Goal: Use online tool/utility: Utilize a website feature to perform a specific function

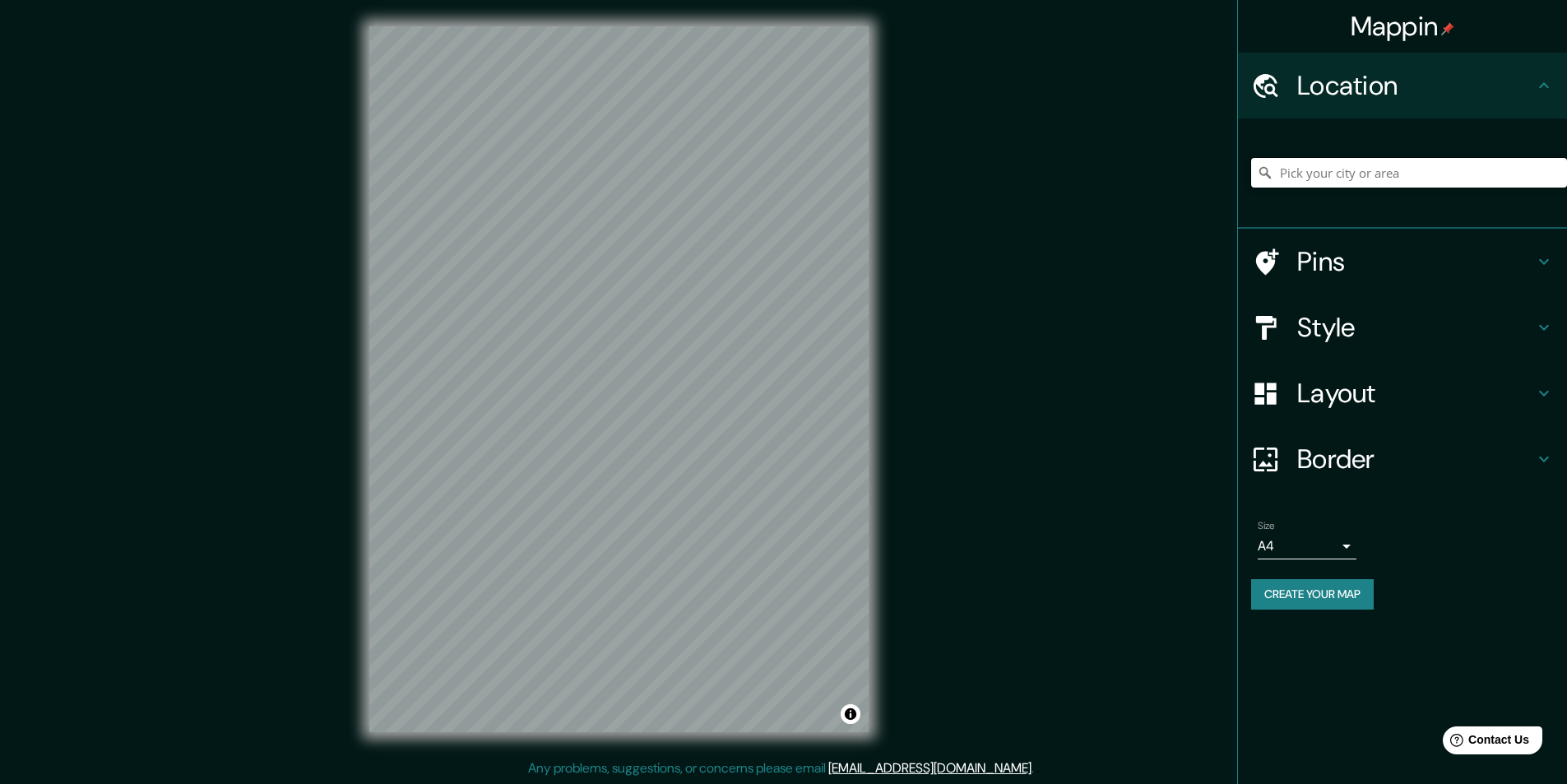
click at [1357, 173] on input "Pick your city or area" at bounding box center [1410, 172] width 316 height 29
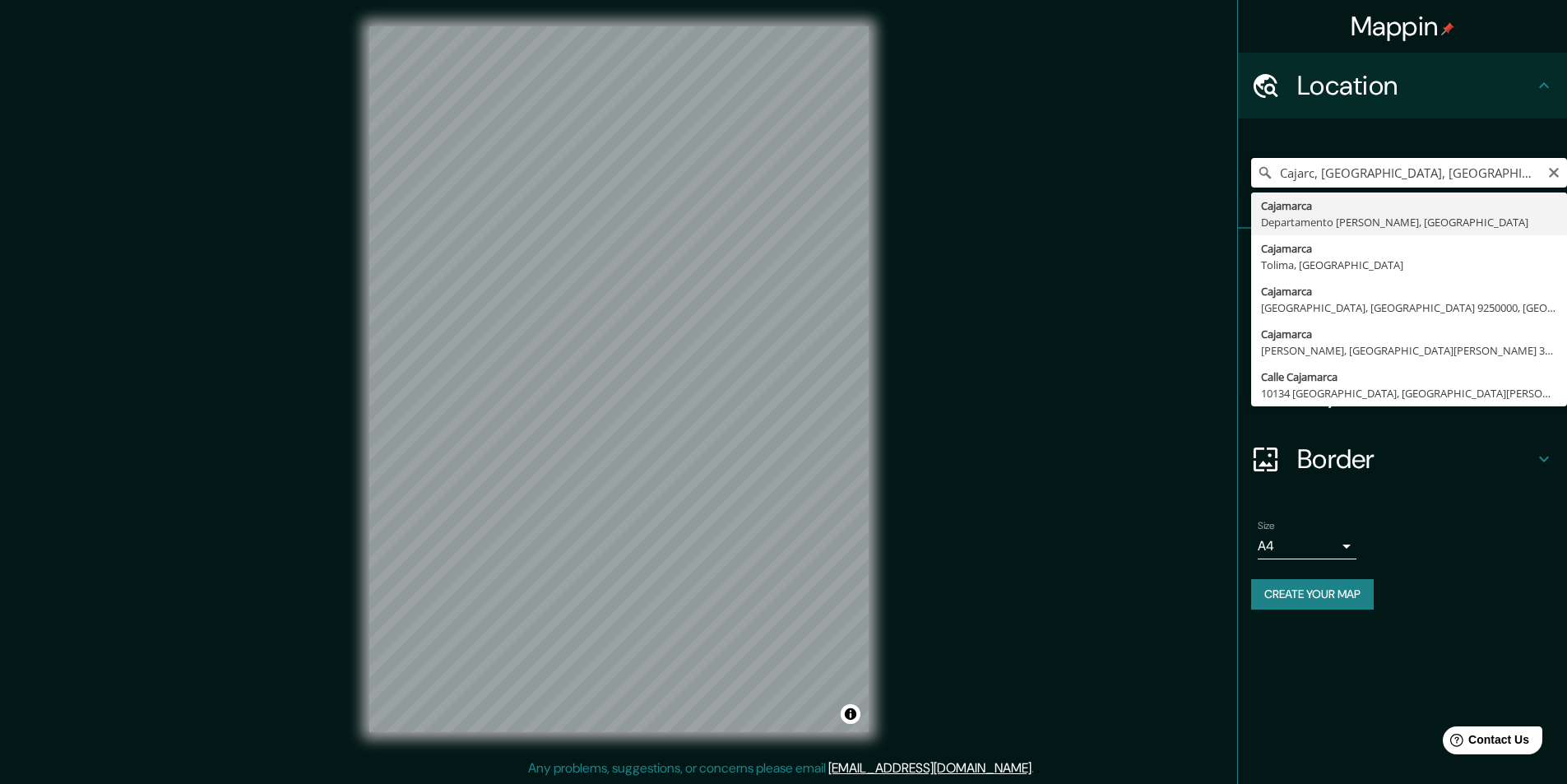
type input "Cajarc, [GEOGRAPHIC_DATA], [GEOGRAPHIC_DATA]"
drag, startPoint x: 1444, startPoint y: 177, endPoint x: 1122, endPoint y: 161, distance: 322.4
click at [1122, 161] on div "Mappin Location [GEOGRAPHIC_DATA], [GEOGRAPHIC_DATA], [GEOGRAPHIC_DATA][PERSON_…" at bounding box center [784, 392] width 1567 height 785
type input "Cajamarca, [GEOGRAPHIC_DATA][PERSON_NAME], [GEOGRAPHIC_DATA]"
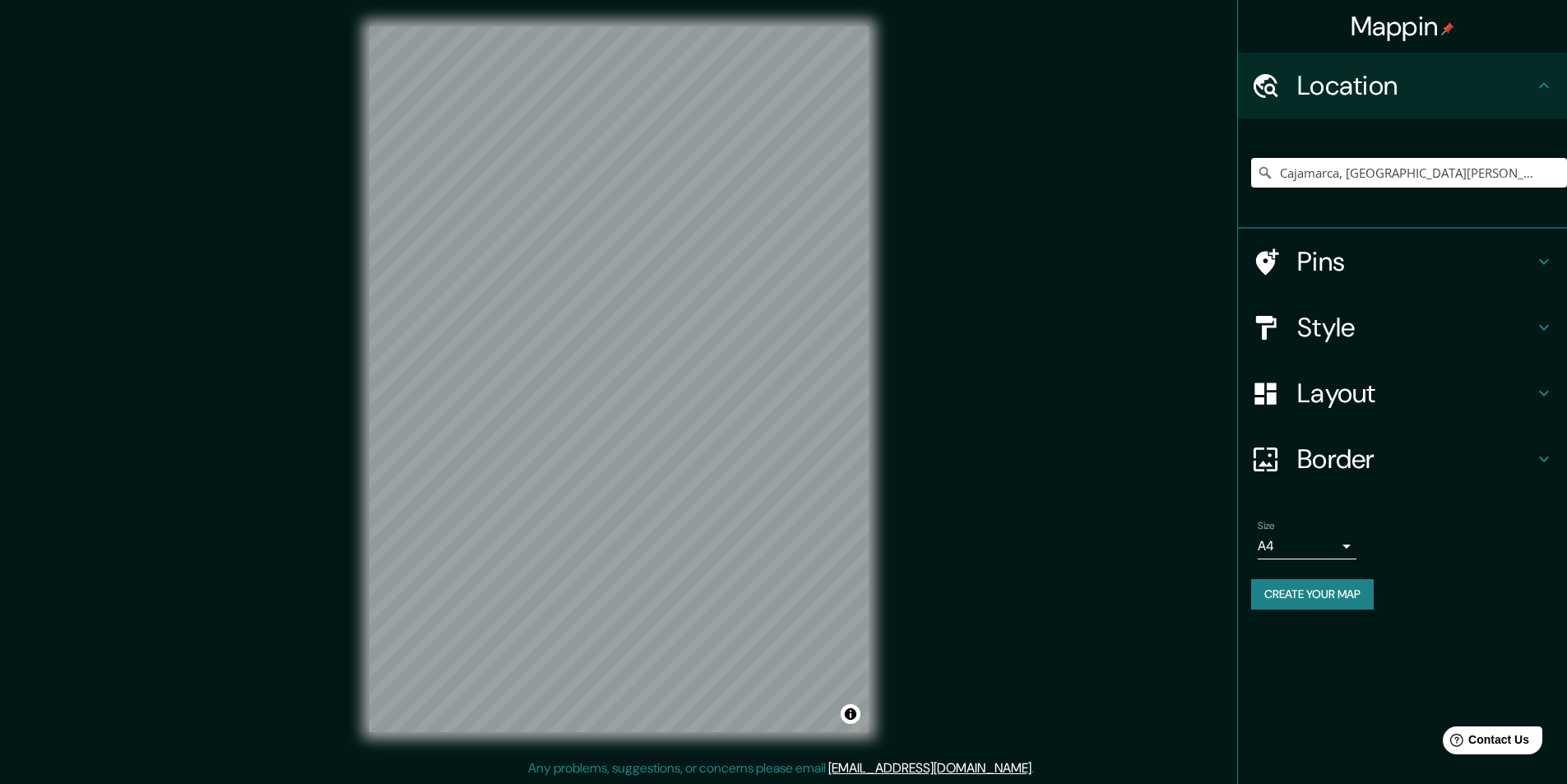
click at [1475, 333] on h4 "Style" at bounding box center [1417, 327] width 237 height 33
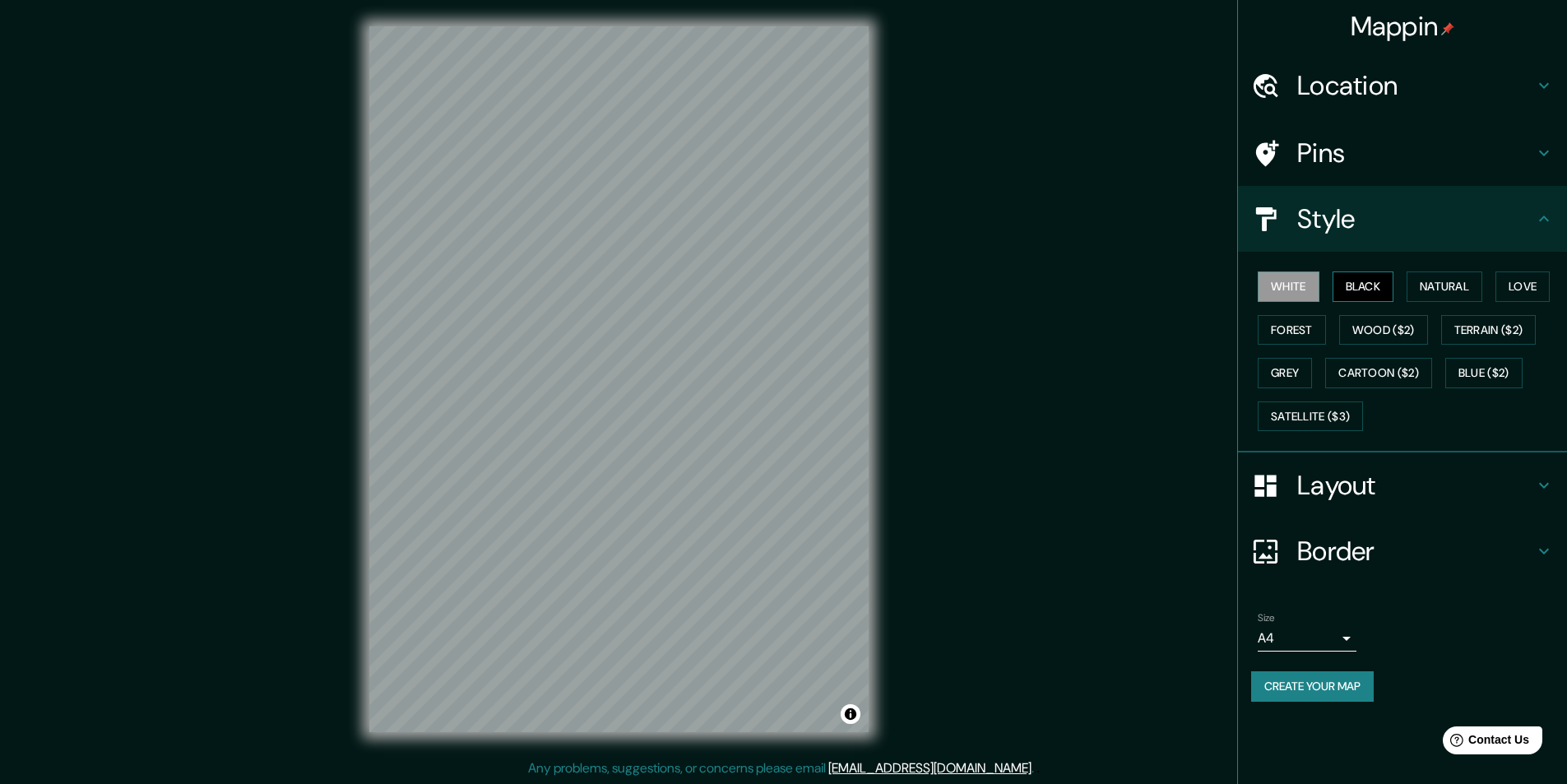
click at [1383, 273] on button "Black" at bounding box center [1364, 287] width 62 height 30
click at [1465, 282] on button "Natural" at bounding box center [1445, 287] width 75 height 30
click at [1513, 292] on button "Love" at bounding box center [1523, 287] width 55 height 30
click at [1527, 389] on div "White Black Natural Love Forest Wood ($2) Terrain ($2) Grey Cartoon ($2) Blue (…" at bounding box center [1410, 352] width 316 height 173
click at [1376, 325] on button "Wood ($2)" at bounding box center [1384, 330] width 88 height 30
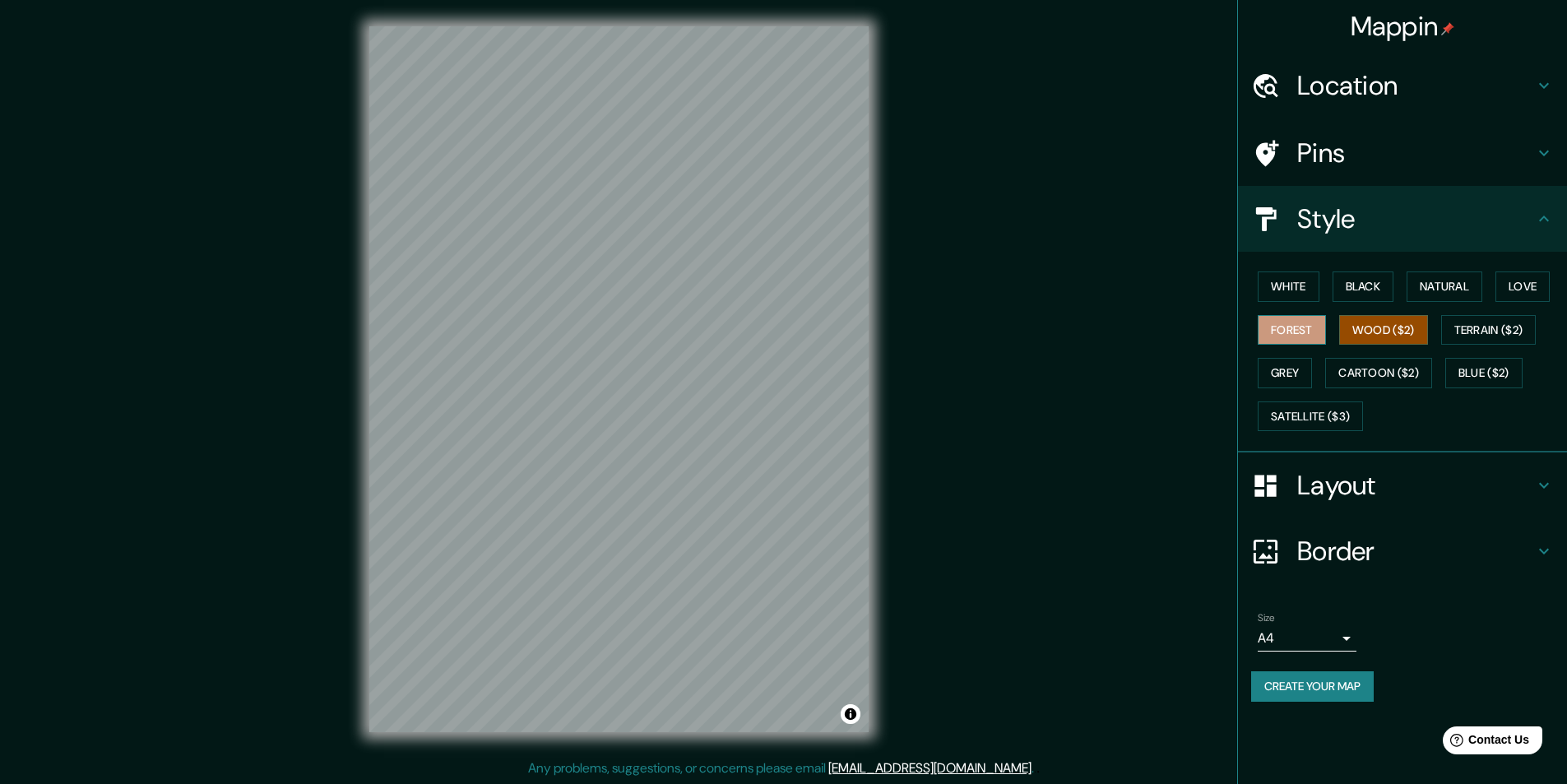
click at [1274, 326] on button "Forest" at bounding box center [1292, 330] width 69 height 30
click at [1291, 371] on button "Grey" at bounding box center [1286, 373] width 55 height 30
click at [1357, 369] on button "Cartoon ($2)" at bounding box center [1379, 373] width 107 height 30
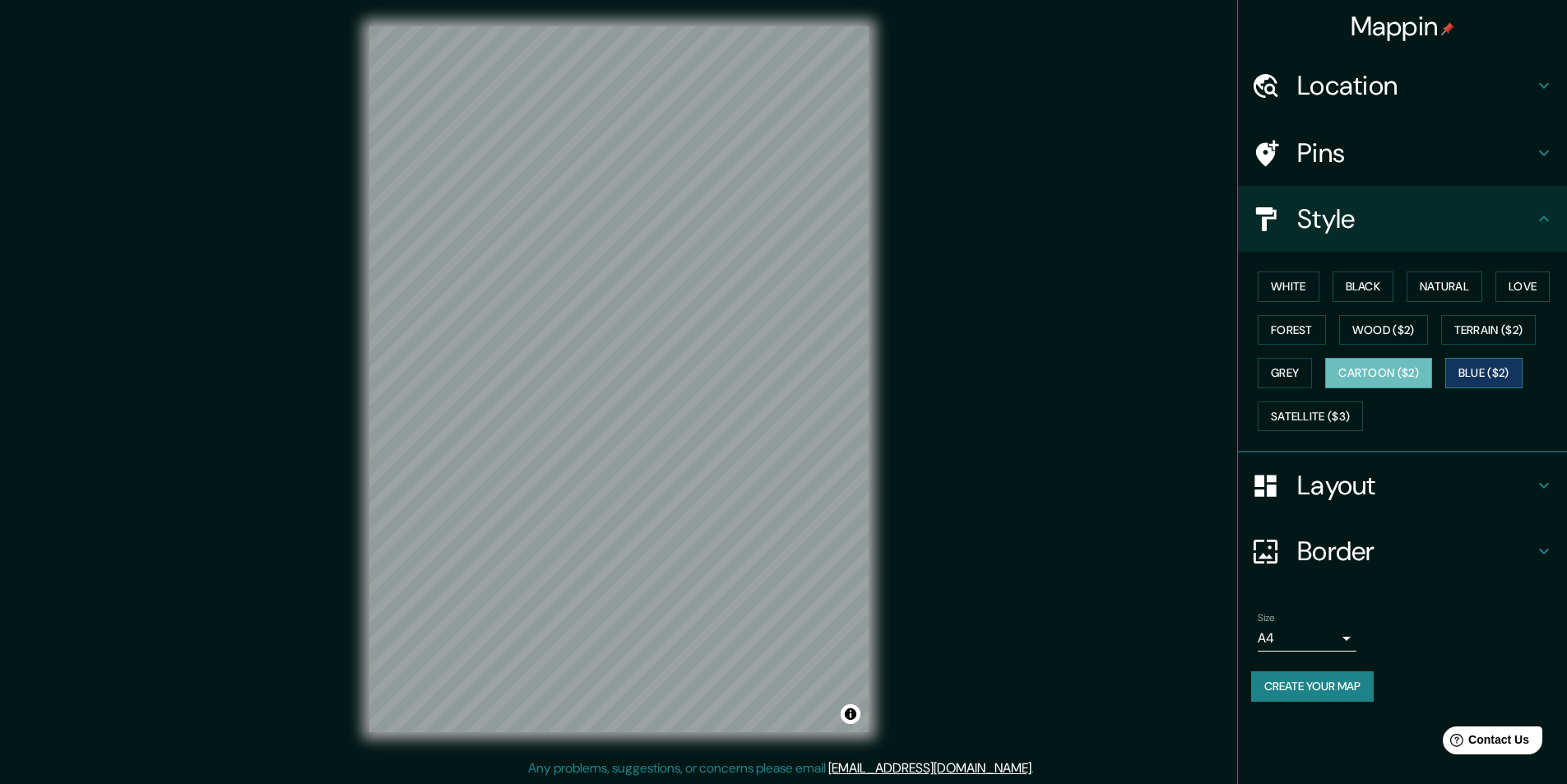
click at [1466, 374] on button "Blue ($2)" at bounding box center [1484, 373] width 77 height 30
click at [1462, 335] on button "Terrain ($2)" at bounding box center [1489, 330] width 95 height 30
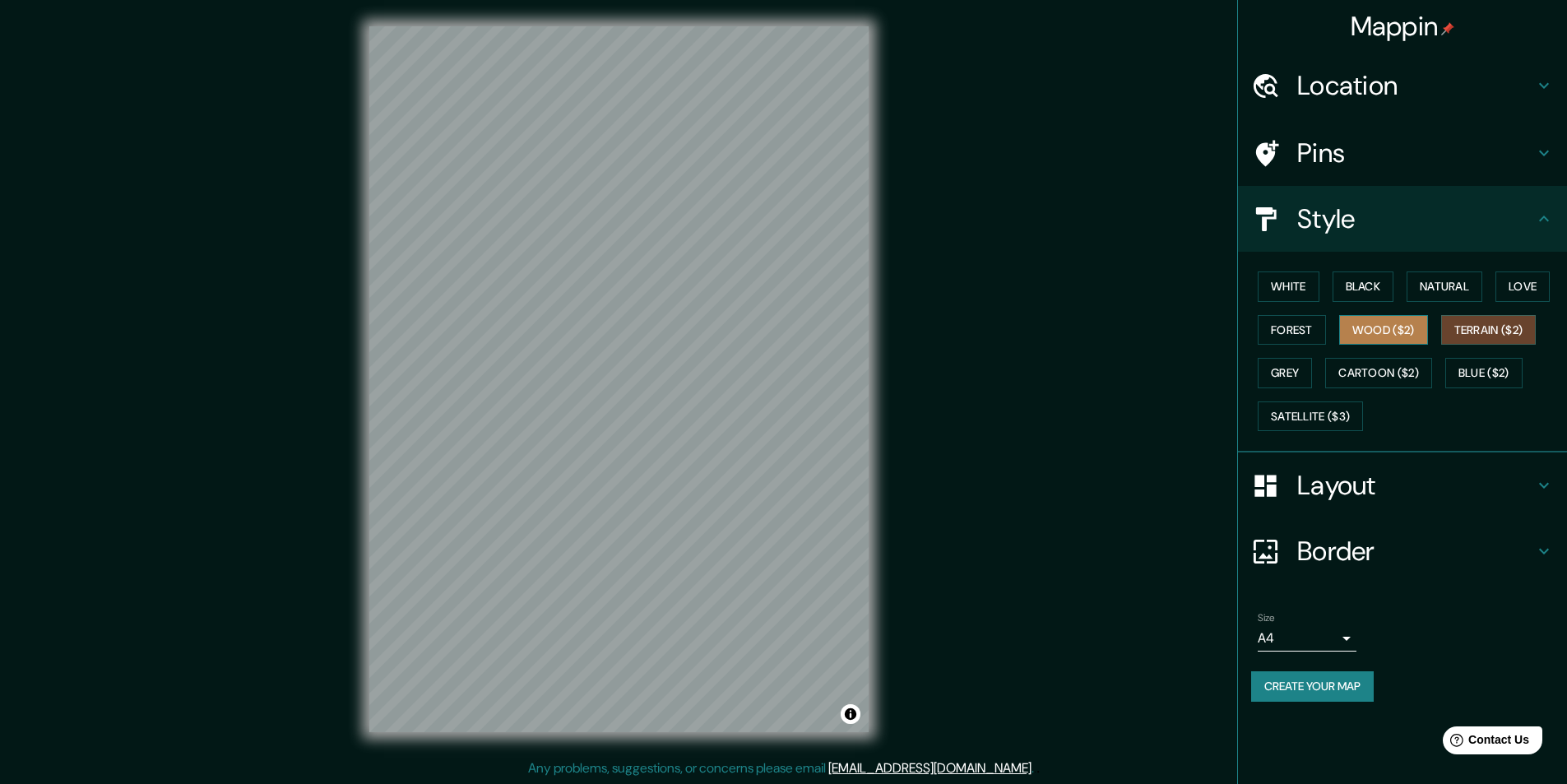
click at [1375, 333] on button "Wood ($2)" at bounding box center [1384, 330] width 88 height 30
click at [1515, 335] on button "Terrain ($2)" at bounding box center [1489, 330] width 95 height 30
click at [1270, 329] on button "Forest" at bounding box center [1292, 330] width 69 height 30
click at [1278, 284] on button "White" at bounding box center [1290, 287] width 62 height 30
click at [1373, 279] on button "Black" at bounding box center [1364, 287] width 62 height 30
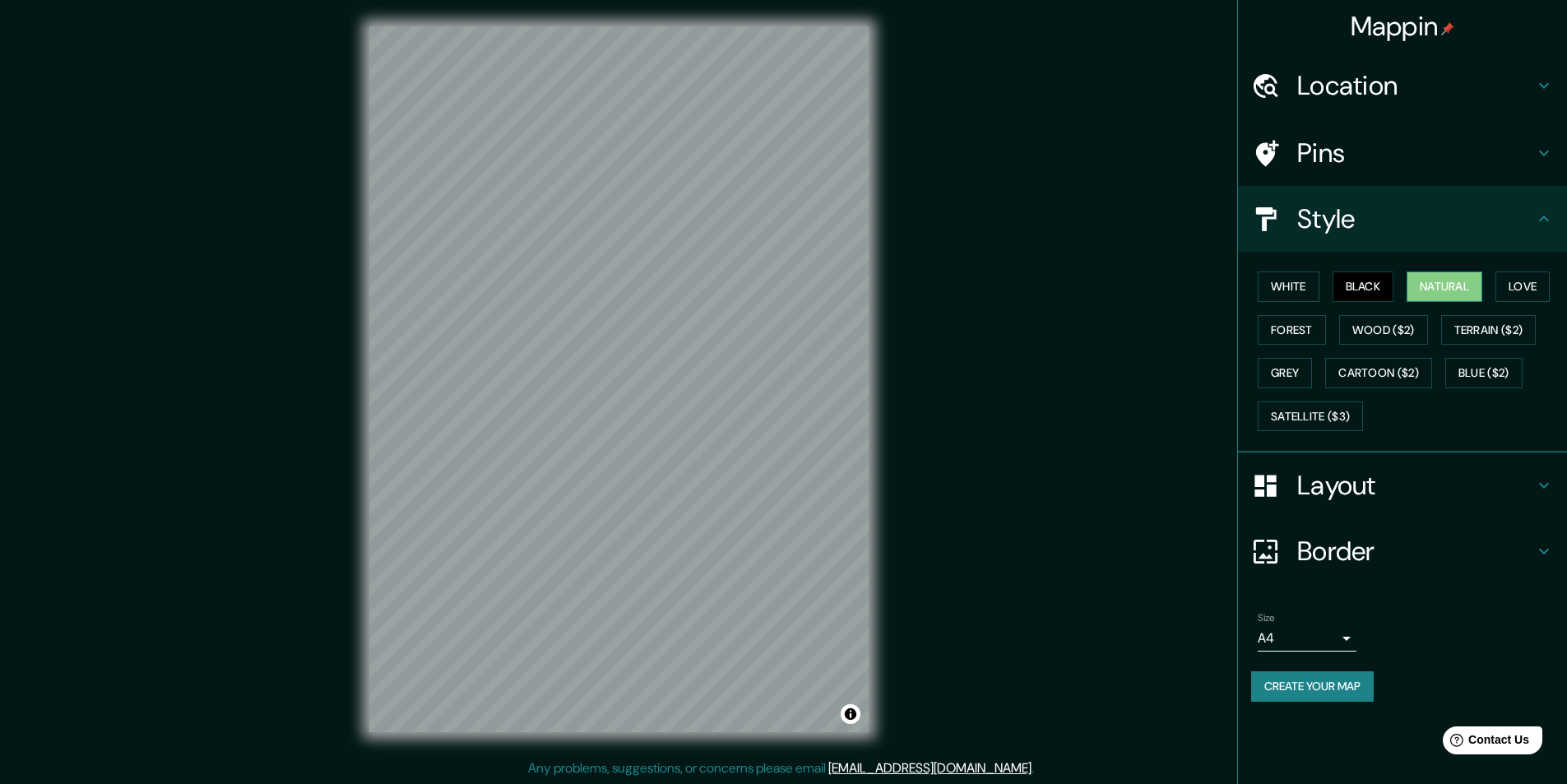
click at [1416, 279] on button "Natural" at bounding box center [1445, 287] width 75 height 30
click at [1550, 285] on button "Love" at bounding box center [1523, 287] width 55 height 30
click at [1270, 351] on div "White Black Natural Love Forest Wood ($2) Terrain ($2) Grey Cartoon ($2) Blue (…" at bounding box center [1410, 352] width 316 height 173
click at [1283, 361] on button "Grey" at bounding box center [1286, 373] width 55 height 30
click at [1384, 369] on button "Cartoon ($2)" at bounding box center [1379, 373] width 107 height 30
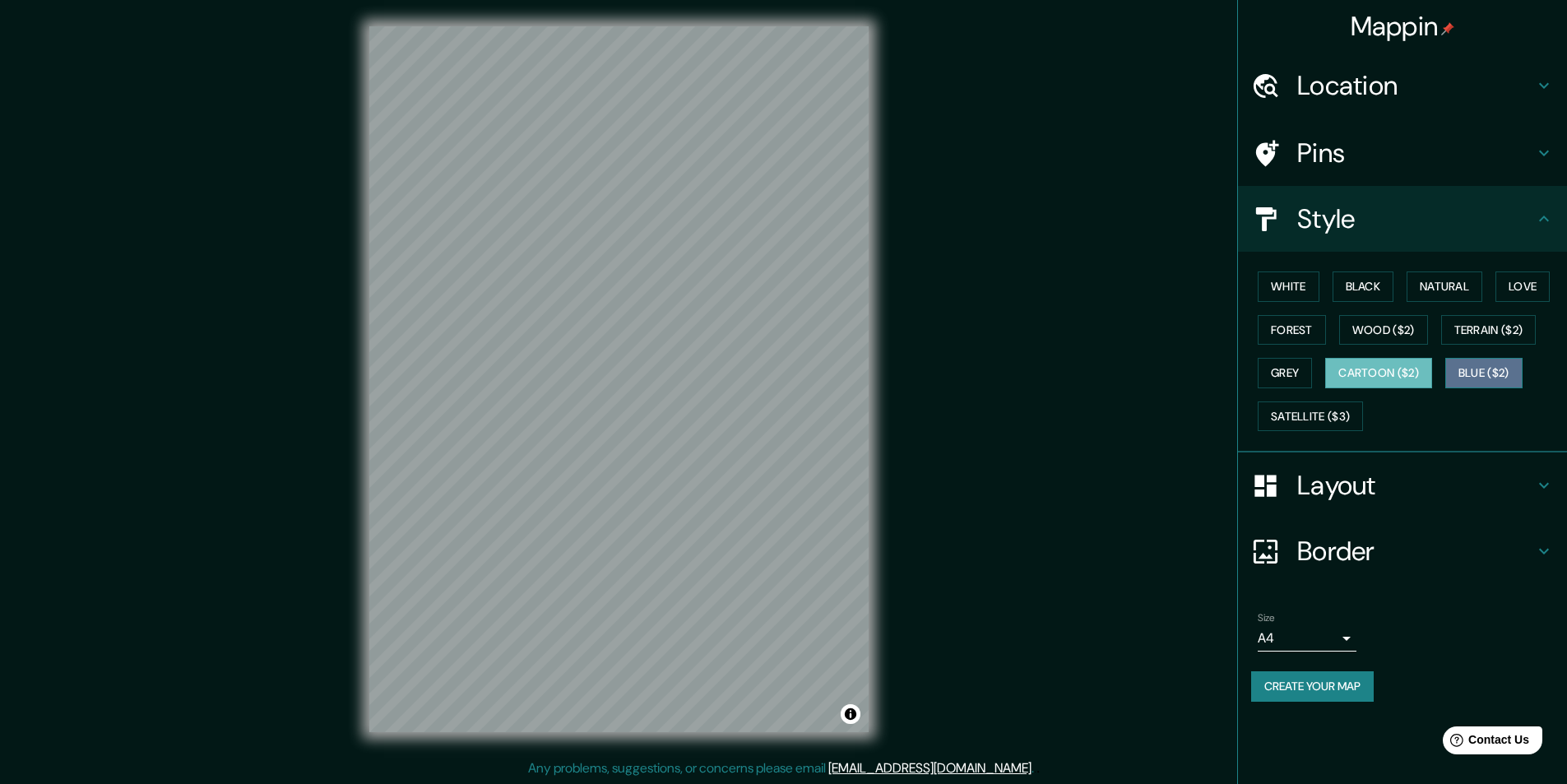
click at [1485, 364] on button "Blue ($2)" at bounding box center [1484, 373] width 77 height 30
